Goal: Find specific page/section: Find specific page/section

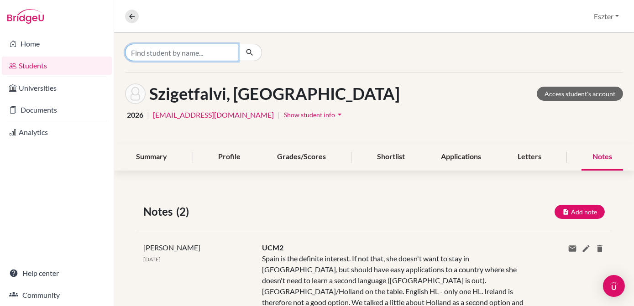
click at [175, 57] on input "Find student by name..." at bounding box center [181, 52] width 113 height 17
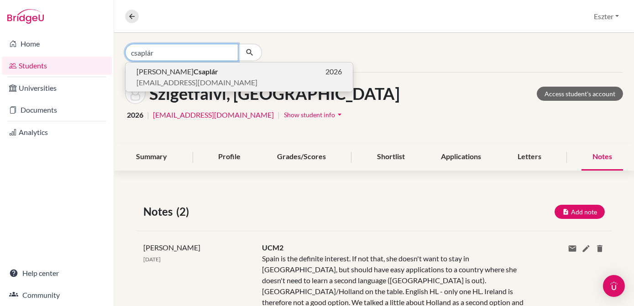
type input "csaplár"
click at [168, 76] on span "[PERSON_NAME]" at bounding box center [177, 71] width 82 height 11
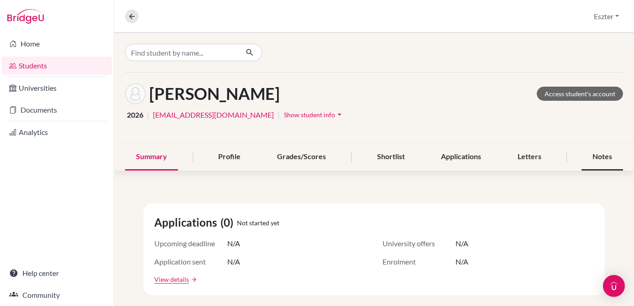
click at [590, 156] on div "Notes" at bounding box center [603, 157] width 42 height 27
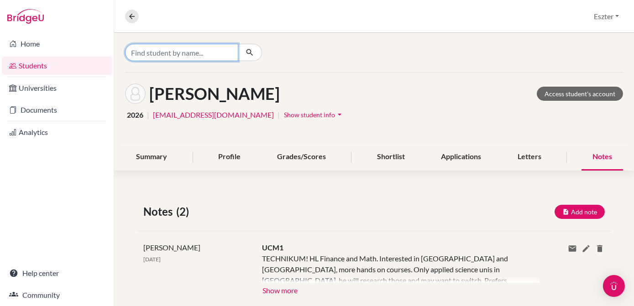
click at [221, 55] on input "Find student by name..." at bounding box center [181, 52] width 113 height 17
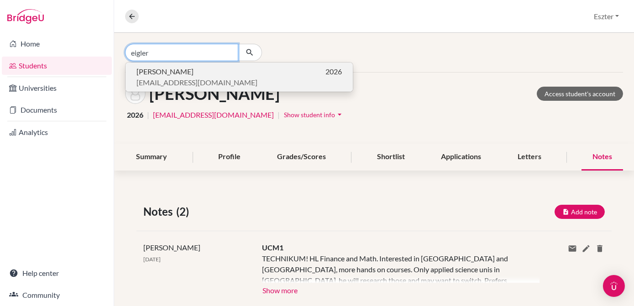
type input "eigler"
click at [191, 82] on span "[EMAIL_ADDRESS][DOMAIN_NAME]" at bounding box center [196, 82] width 121 height 11
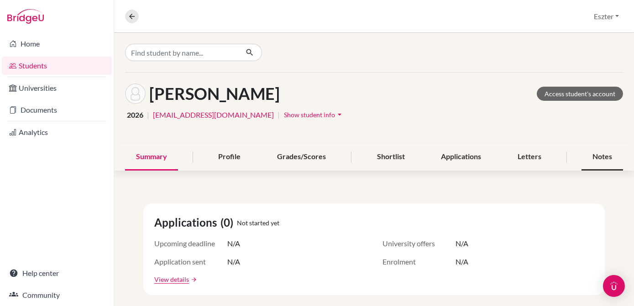
click at [594, 154] on div "Notes" at bounding box center [603, 157] width 42 height 27
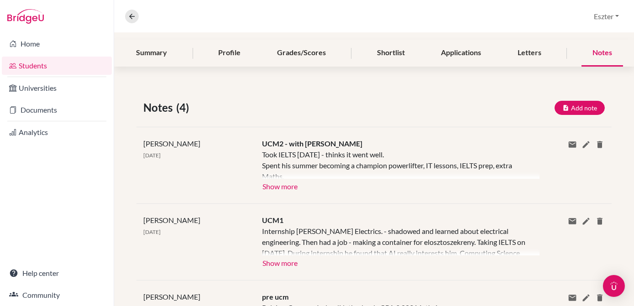
scroll to position [105, 0]
click at [282, 186] on button "Show more" at bounding box center [280, 185] width 36 height 14
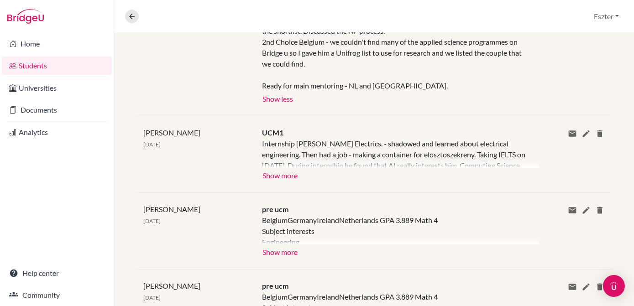
scroll to position [320, 0]
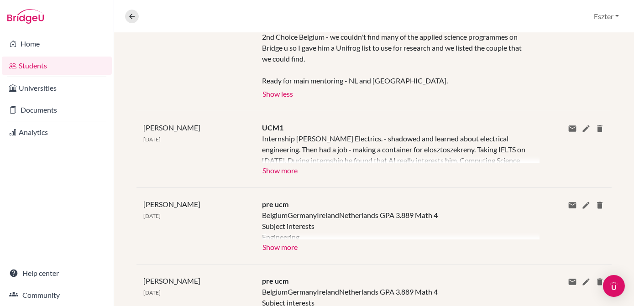
click at [408, 120] on div "[PERSON_NAME] [DATE] UCM1 Internship [PERSON_NAME] Electrics. - shadowed and le…" at bounding box center [373, 149] width 475 height 77
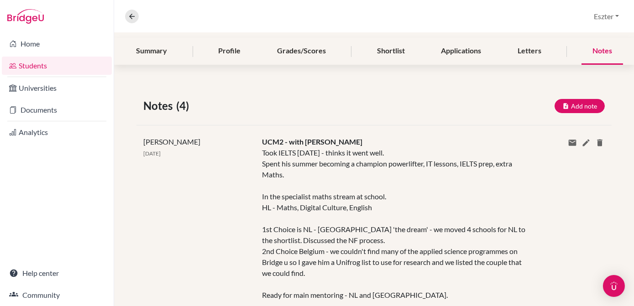
scroll to position [0, 0]
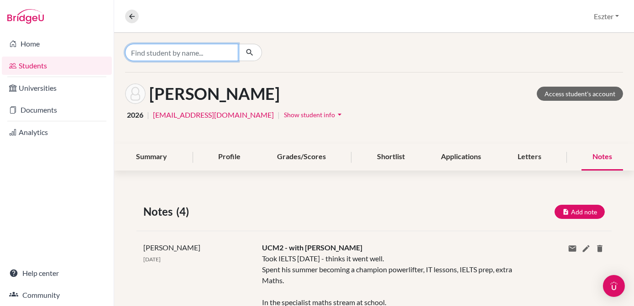
click at [220, 52] on input "Find student by name..." at bounding box center [181, 52] width 113 height 17
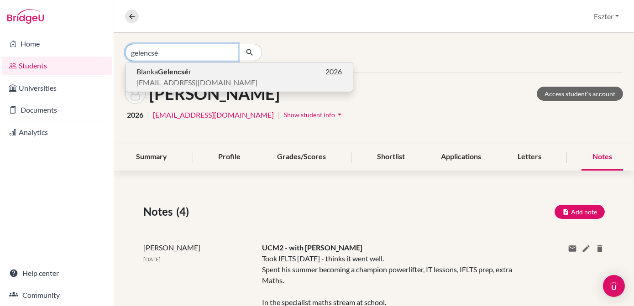
type input "gelencsé"
click at [185, 77] on span "[EMAIL_ADDRESS][DOMAIN_NAME]" at bounding box center [196, 82] width 121 height 11
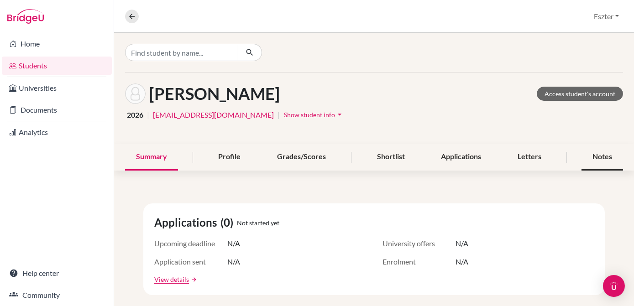
click at [591, 159] on div "Notes" at bounding box center [603, 157] width 42 height 27
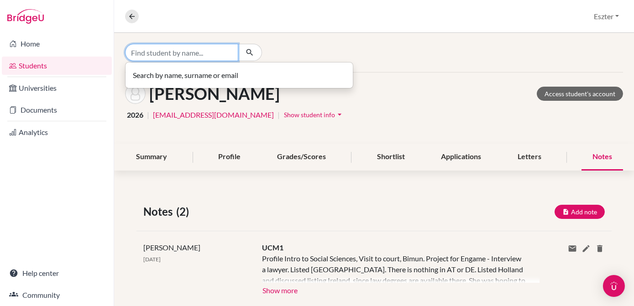
click at [214, 52] on input "Find student by name..." at bounding box center [181, 52] width 113 height 17
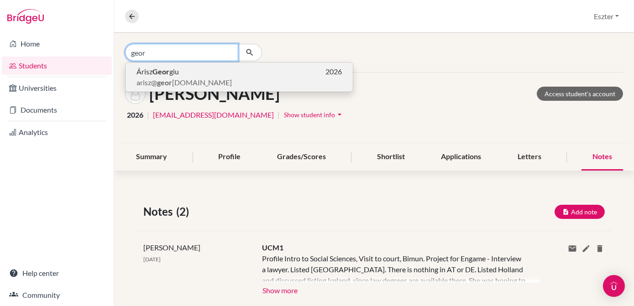
type input "geor"
click at [183, 77] on span "arisz@ geor [DOMAIN_NAME]" at bounding box center [183, 82] width 95 height 11
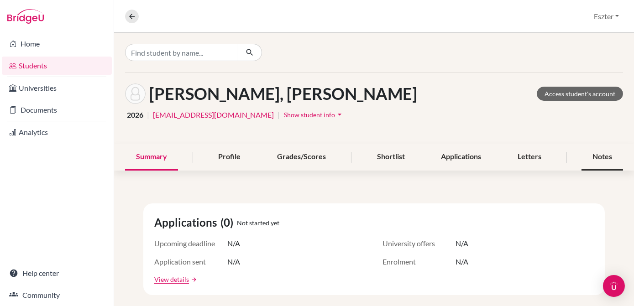
click at [597, 157] on div "Notes" at bounding box center [603, 157] width 42 height 27
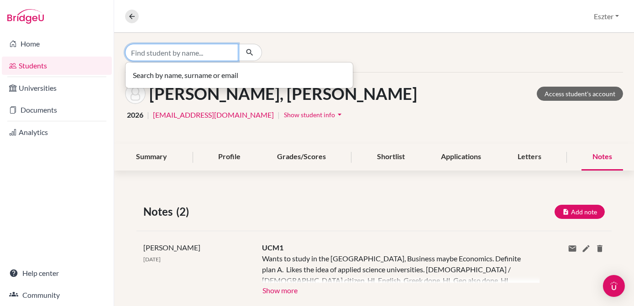
click at [208, 55] on input "Find student by name..." at bounding box center [181, 52] width 113 height 17
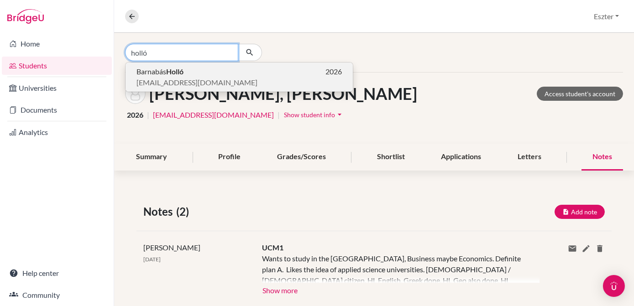
type input "holló"
click at [194, 75] on p "[PERSON_NAME] 2026" at bounding box center [238, 71] width 205 height 11
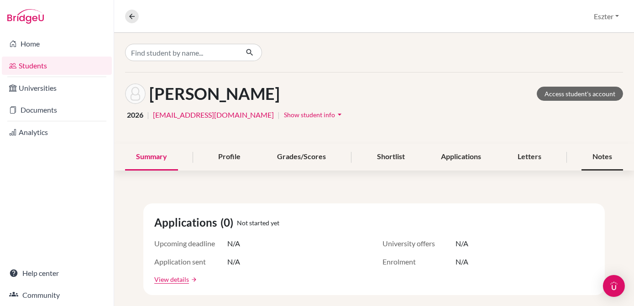
click at [600, 159] on div "Notes" at bounding box center [603, 157] width 42 height 27
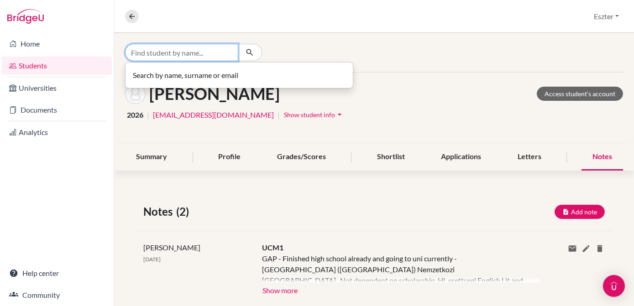
click at [235, 47] on input "Find student by name..." at bounding box center [181, 52] width 113 height 17
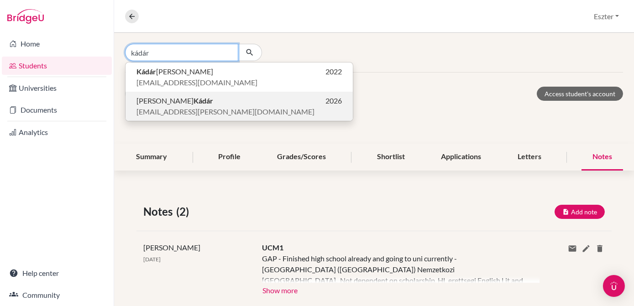
type input "kádár"
click at [161, 108] on span "[EMAIL_ADDRESS][PERSON_NAME][DOMAIN_NAME]" at bounding box center [225, 111] width 178 height 11
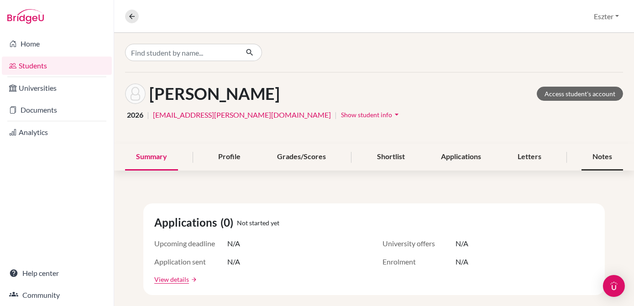
click at [599, 160] on div "Notes" at bounding box center [603, 157] width 42 height 27
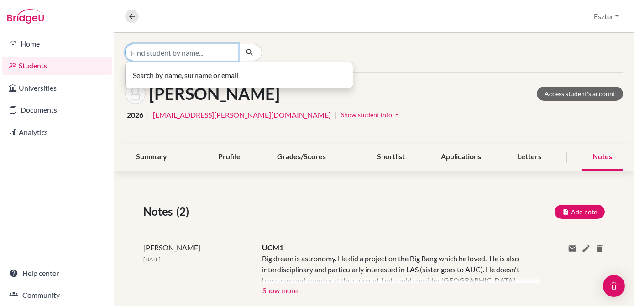
click at [209, 49] on input "Find student by name..." at bounding box center [181, 52] width 113 height 17
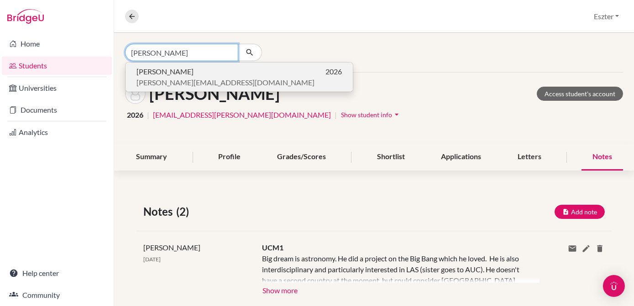
type input "[PERSON_NAME]"
click at [189, 66] on span "[PERSON_NAME]" at bounding box center [164, 71] width 57 height 11
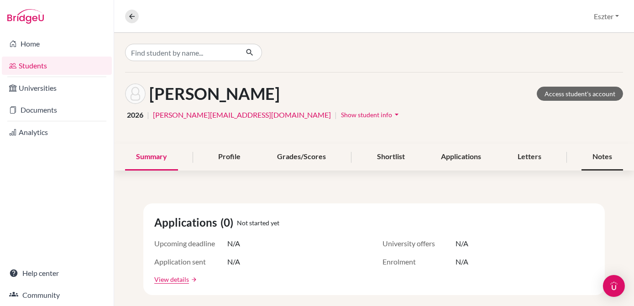
click at [602, 158] on div "Notes" at bounding box center [603, 157] width 42 height 27
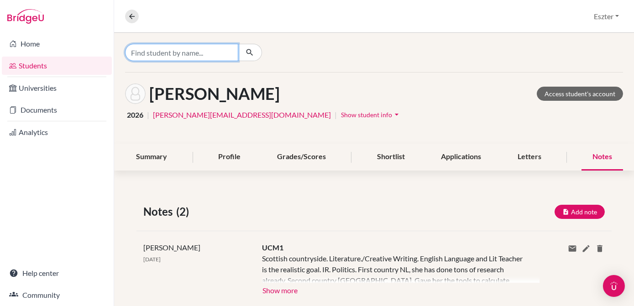
click at [222, 53] on input "Find student by name..." at bounding box center [181, 52] width 113 height 17
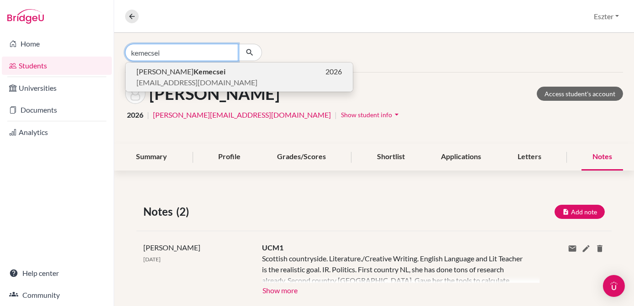
type input "kemecsei"
click at [183, 82] on span "[EMAIL_ADDRESS][DOMAIN_NAME]" at bounding box center [196, 82] width 121 height 11
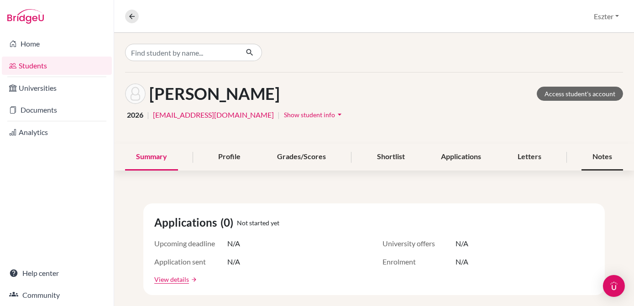
click at [600, 157] on div "Notes" at bounding box center [603, 157] width 42 height 27
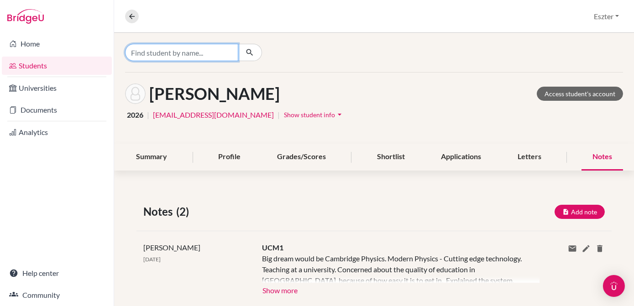
click at [208, 58] on input "Find student by name..." at bounding box center [181, 52] width 113 height 17
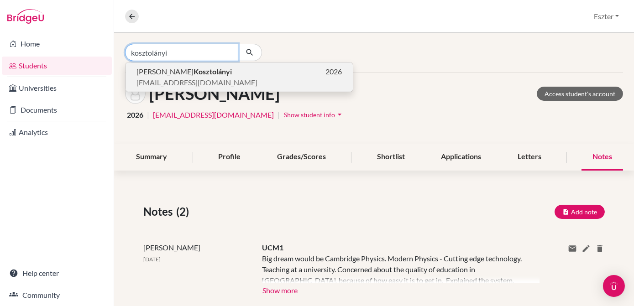
type input "kosztolányi"
click at [194, 75] on b "Kosztolányi" at bounding box center [213, 71] width 38 height 9
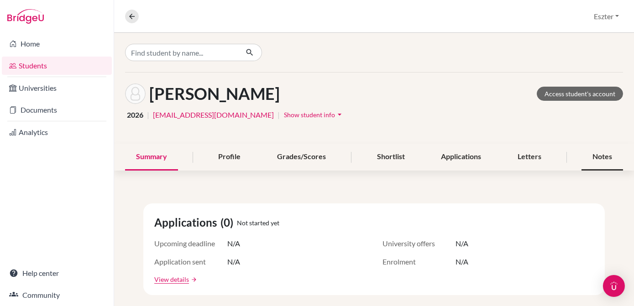
click at [594, 155] on div "Notes" at bounding box center [603, 157] width 42 height 27
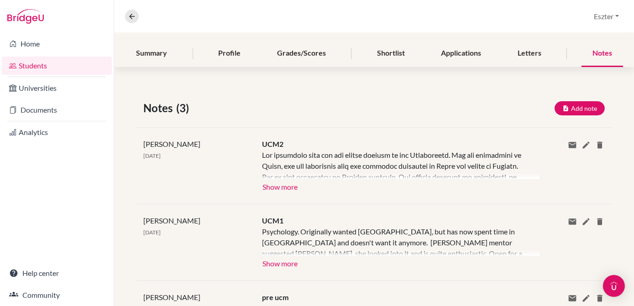
scroll to position [108, 0]
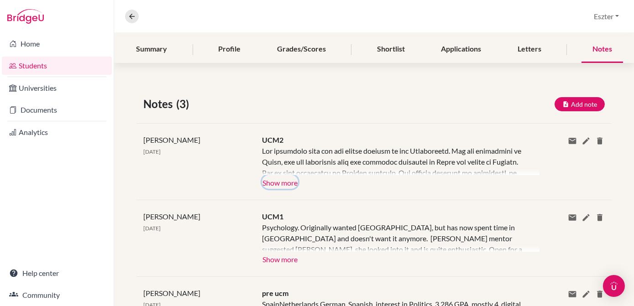
click at [282, 178] on button "Show more" at bounding box center [280, 182] width 36 height 14
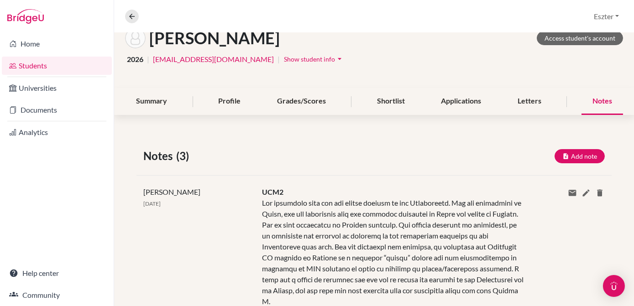
scroll to position [0, 0]
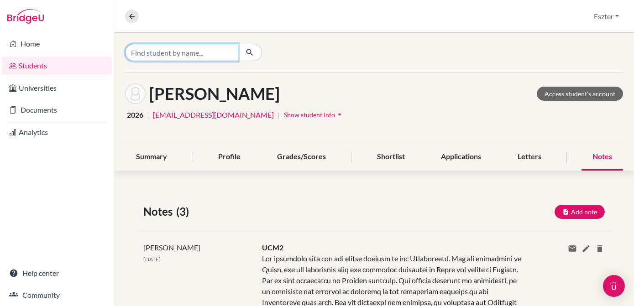
click at [216, 56] on input "Find student by name..." at bounding box center [181, 52] width 113 height 17
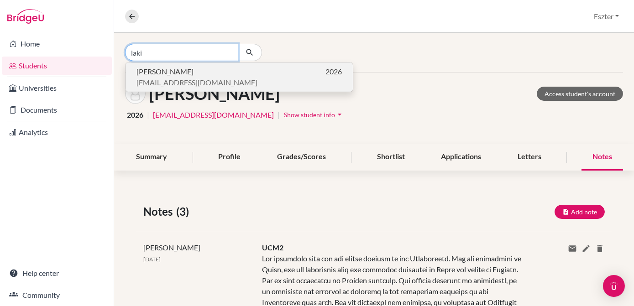
type input "laki"
click at [200, 71] on p "[PERSON_NAME] 2026" at bounding box center [238, 71] width 205 height 11
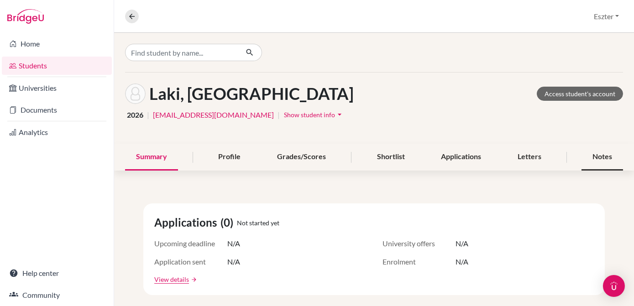
click at [589, 156] on div "Notes" at bounding box center [603, 157] width 42 height 27
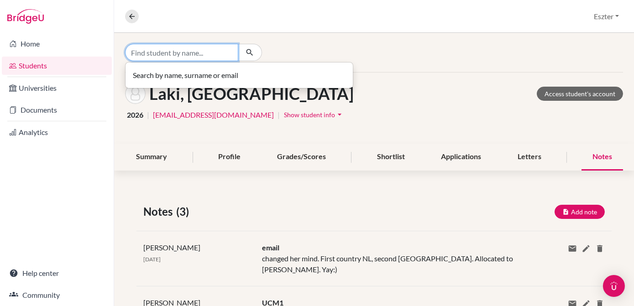
click at [209, 44] on input "Find student by name..." at bounding box center [181, 52] width 113 height 17
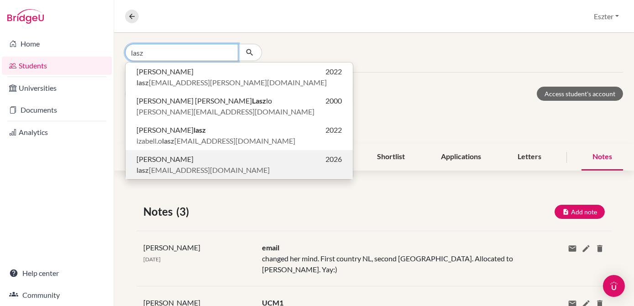
type input "lasz"
click at [171, 165] on span "lasz [EMAIL_ADDRESS][DOMAIN_NAME]" at bounding box center [202, 170] width 133 height 11
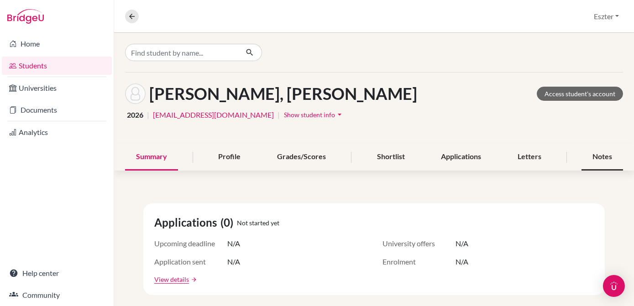
click at [588, 160] on div "Notes" at bounding box center [603, 157] width 42 height 27
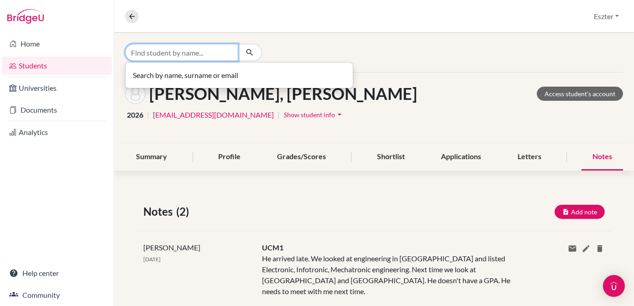
click at [212, 44] on input "Find student by name..." at bounding box center [181, 52] width 113 height 17
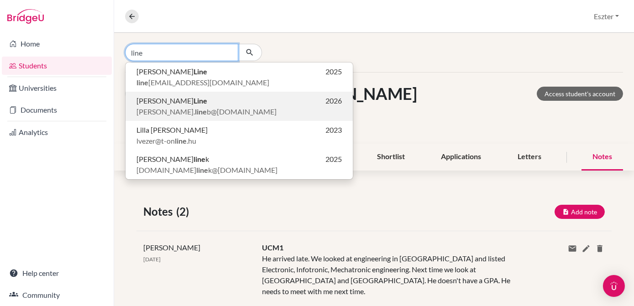
type input "line"
click at [192, 101] on p "[PERSON_NAME] Line 2026" at bounding box center [238, 100] width 205 height 11
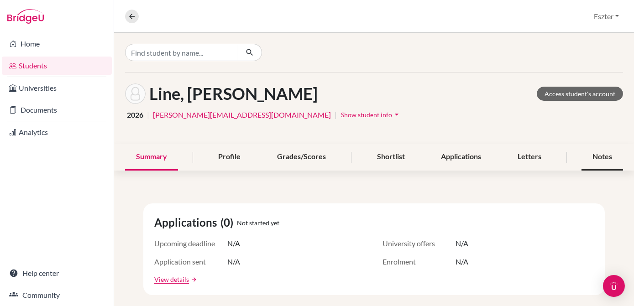
click at [589, 152] on div "Notes" at bounding box center [603, 157] width 42 height 27
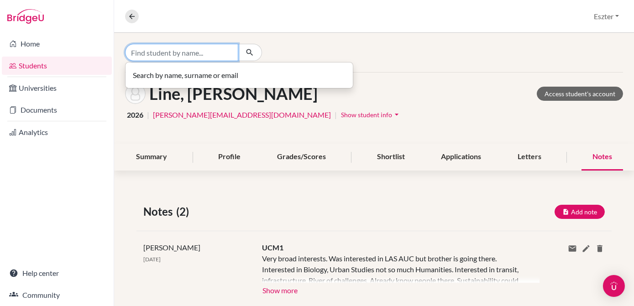
click at [219, 54] on input "Find student by name..." at bounding box center [181, 52] width 113 height 17
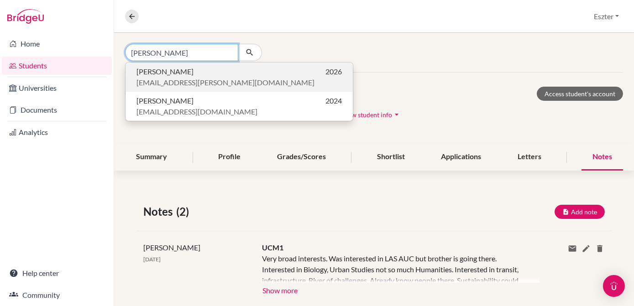
type input "[PERSON_NAME]"
click at [173, 76] on span "[PERSON_NAME]" at bounding box center [164, 71] width 57 height 11
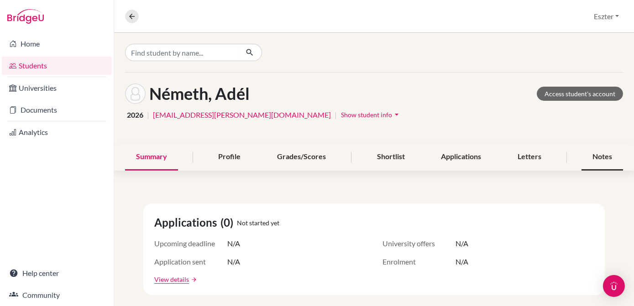
click at [595, 157] on div "Notes" at bounding box center [603, 157] width 42 height 27
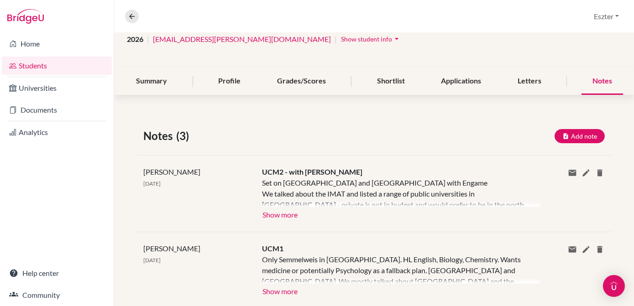
scroll to position [76, 0]
click at [279, 211] on button "Show more" at bounding box center [280, 214] width 36 height 14
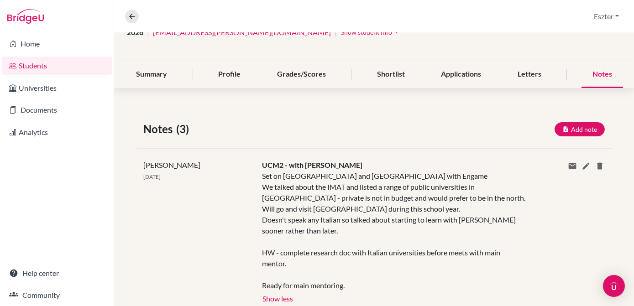
scroll to position [0, 0]
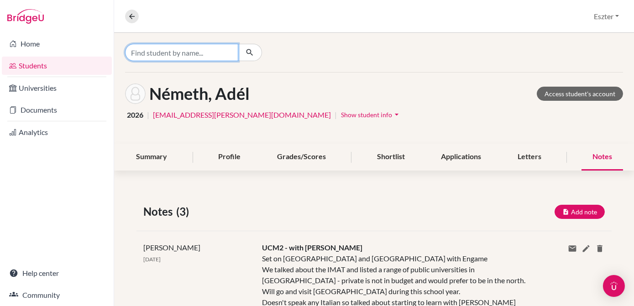
click at [179, 53] on input "Find student by name..." at bounding box center [181, 52] width 113 height 17
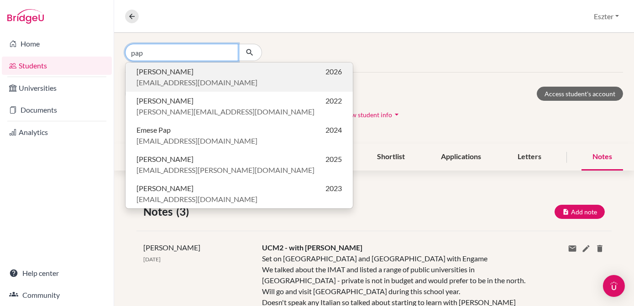
type input "pap"
click at [167, 75] on span "[PERSON_NAME]" at bounding box center [164, 71] width 57 height 11
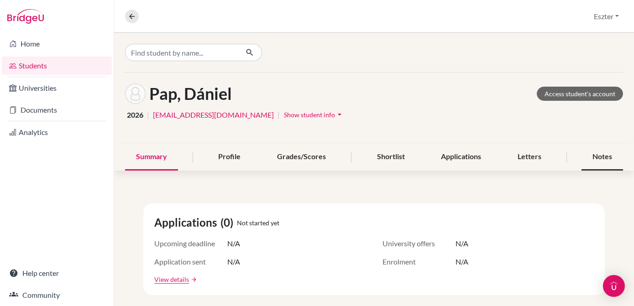
click at [583, 156] on div "Notes" at bounding box center [603, 157] width 42 height 27
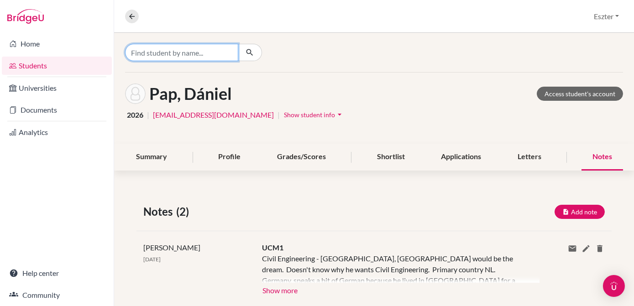
click at [207, 52] on input "Find student by name..." at bounding box center [181, 52] width 113 height 17
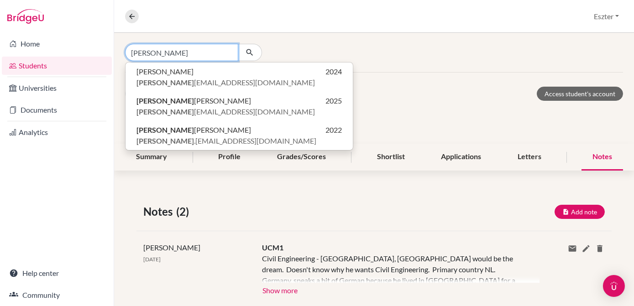
type input "[PERSON_NAME]"
click at [228, 50] on input "[PERSON_NAME]" at bounding box center [181, 52] width 113 height 17
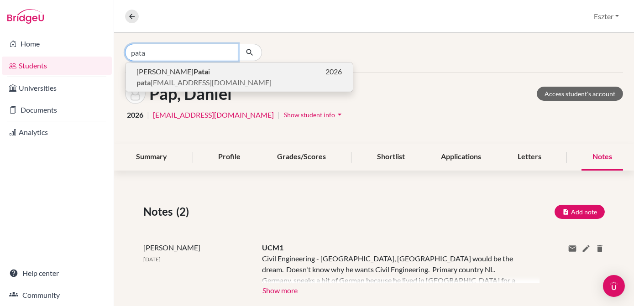
type input "pata"
click at [198, 68] on p "[PERSON_NAME] i 2026" at bounding box center [238, 71] width 205 height 11
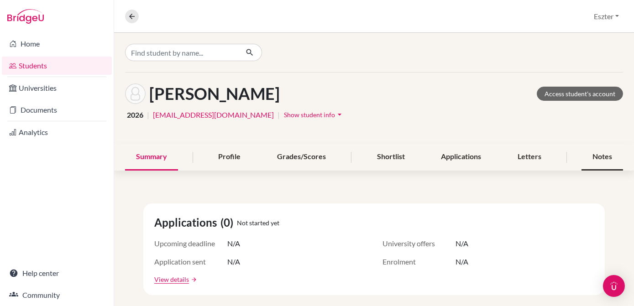
click at [602, 160] on div "Notes" at bounding box center [603, 157] width 42 height 27
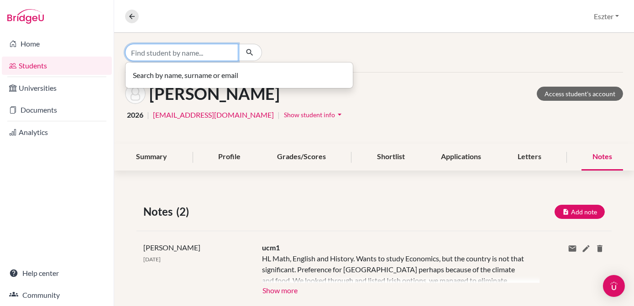
click at [203, 52] on input "Find student by name..." at bounding box center [181, 52] width 113 height 17
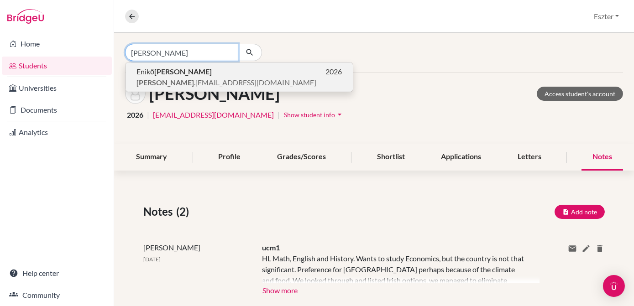
type input "[PERSON_NAME]"
click at [172, 76] on span "[PERSON_NAME]" at bounding box center [173, 71] width 75 height 11
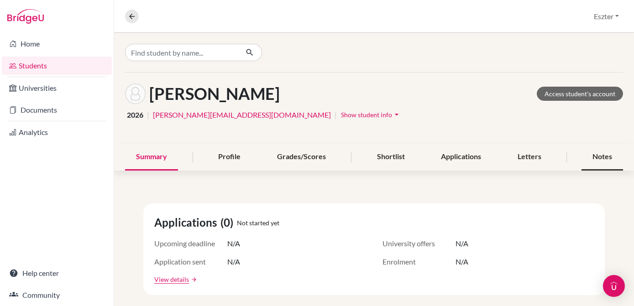
click at [600, 154] on div "Notes" at bounding box center [603, 157] width 42 height 27
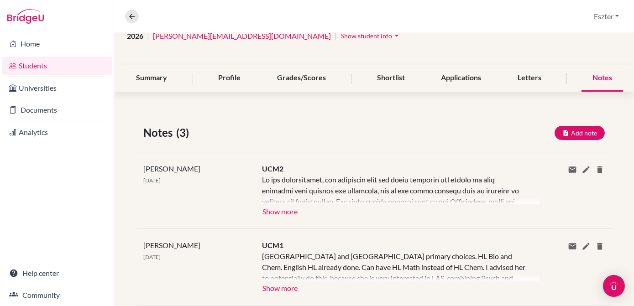
scroll to position [79, 0]
click at [280, 208] on button "Show more" at bounding box center [280, 211] width 36 height 14
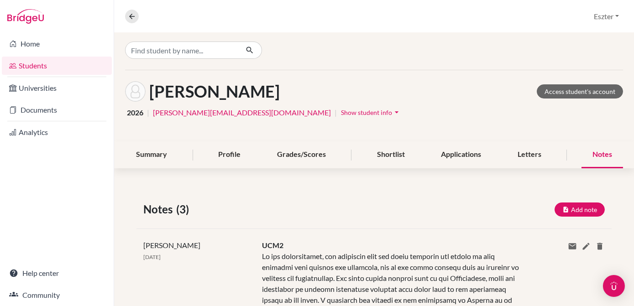
scroll to position [0, 0]
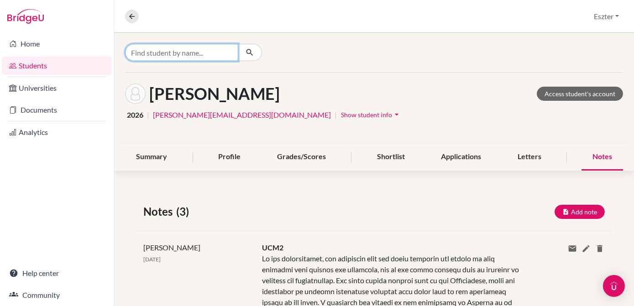
click at [227, 55] on input "Find student by name..." at bounding box center [181, 52] width 113 height 17
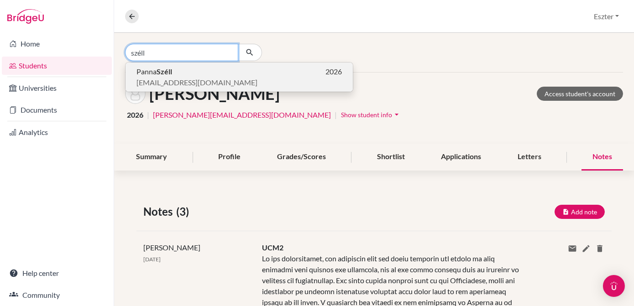
type input "széll"
click at [202, 76] on p "[PERSON_NAME] 2026" at bounding box center [238, 71] width 205 height 11
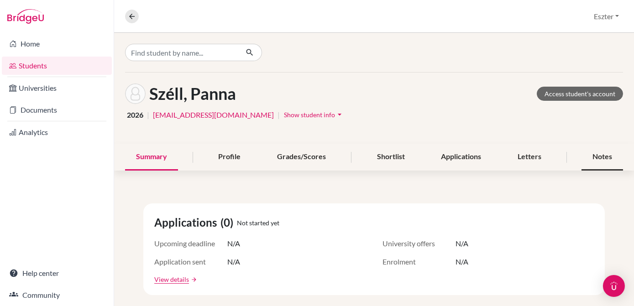
click at [589, 152] on div "Notes" at bounding box center [603, 157] width 42 height 27
